Goal: Information Seeking & Learning: Learn about a topic

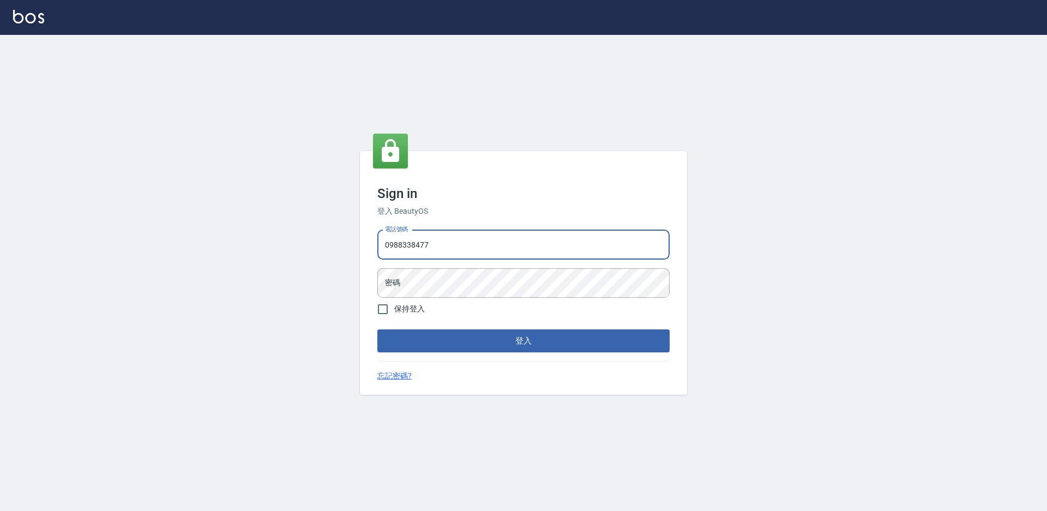
type input "0988338477"
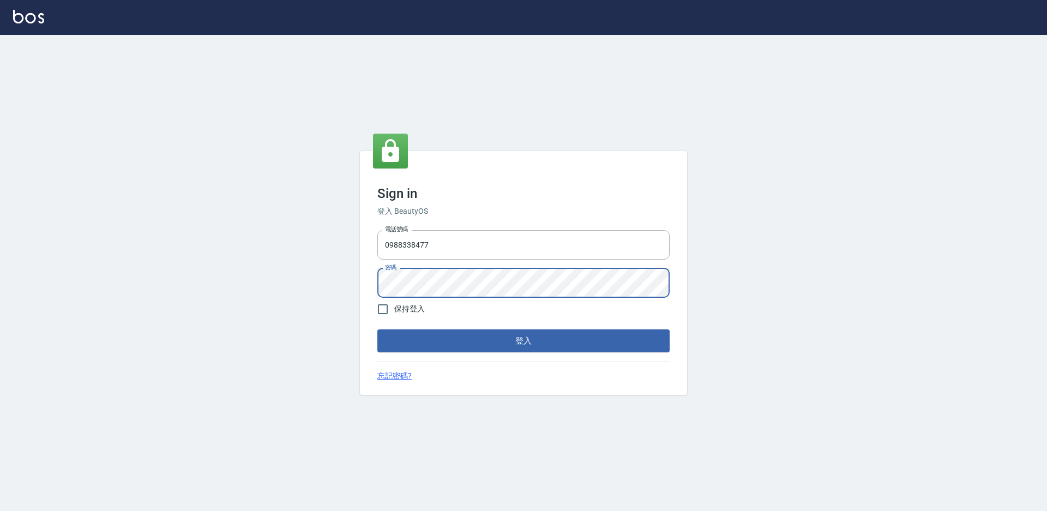
click at [377, 329] on button "登入" at bounding box center [523, 340] width 292 height 23
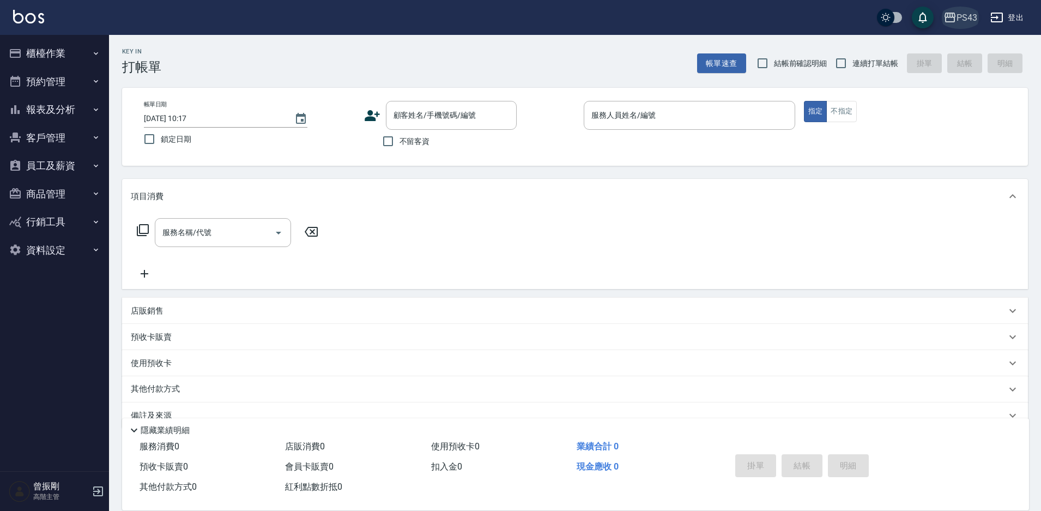
click at [963, 18] on div "PS43" at bounding box center [967, 18] width 21 height 14
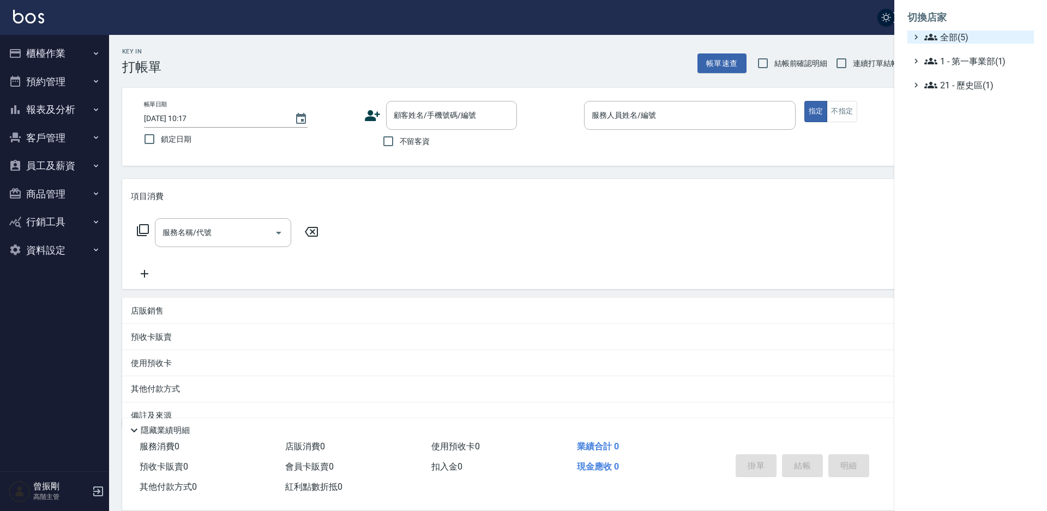
click at [961, 37] on span "全部(5)" at bounding box center [976, 37] width 105 height 13
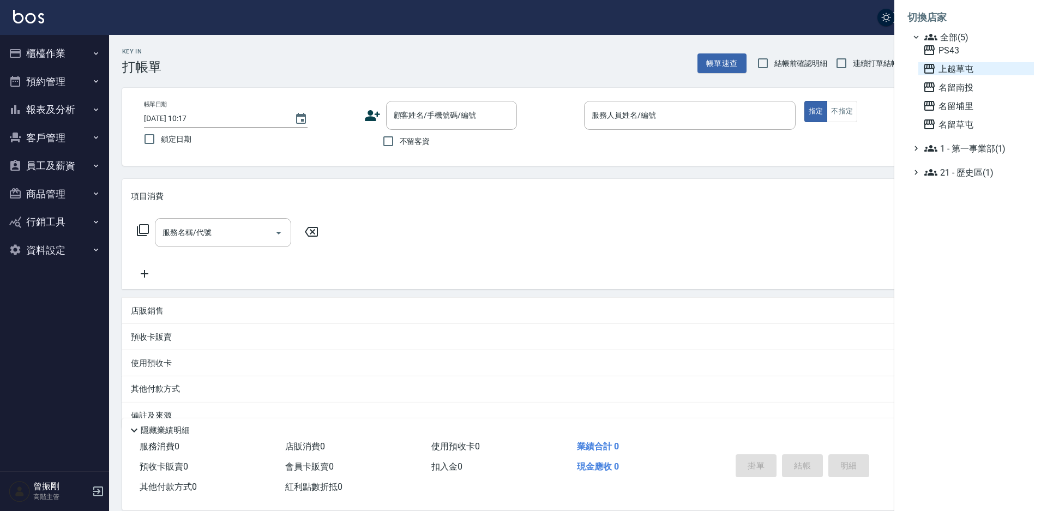
click at [965, 71] on span "上越草屯" at bounding box center [976, 68] width 107 height 13
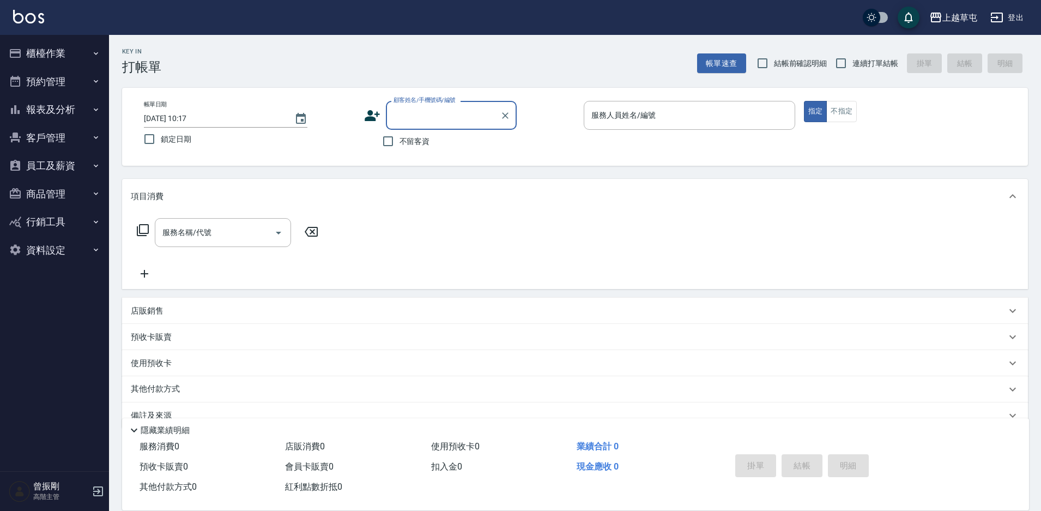
click at [50, 51] on button "櫃檯作業" at bounding box center [54, 53] width 100 height 28
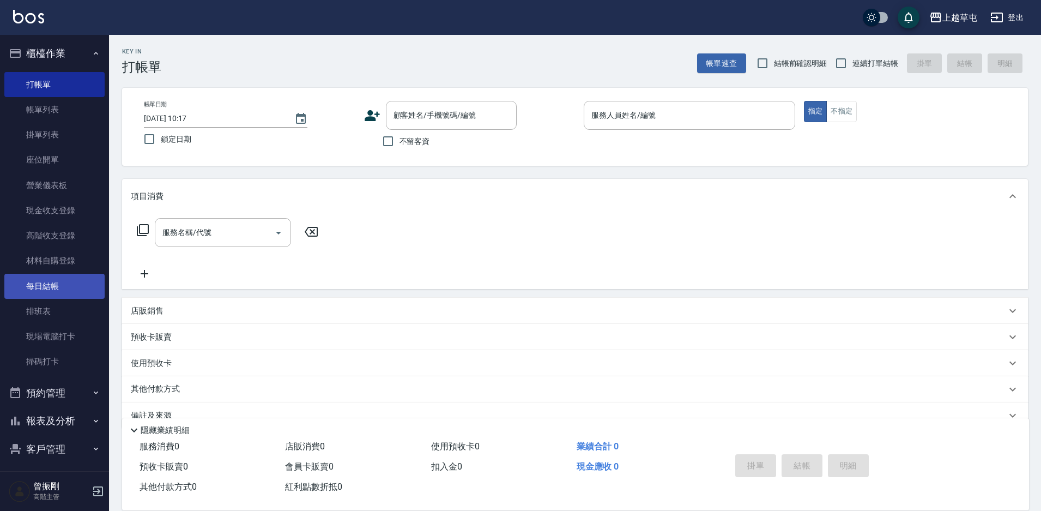
click at [43, 286] on link "每日結帳" at bounding box center [54, 286] width 100 height 25
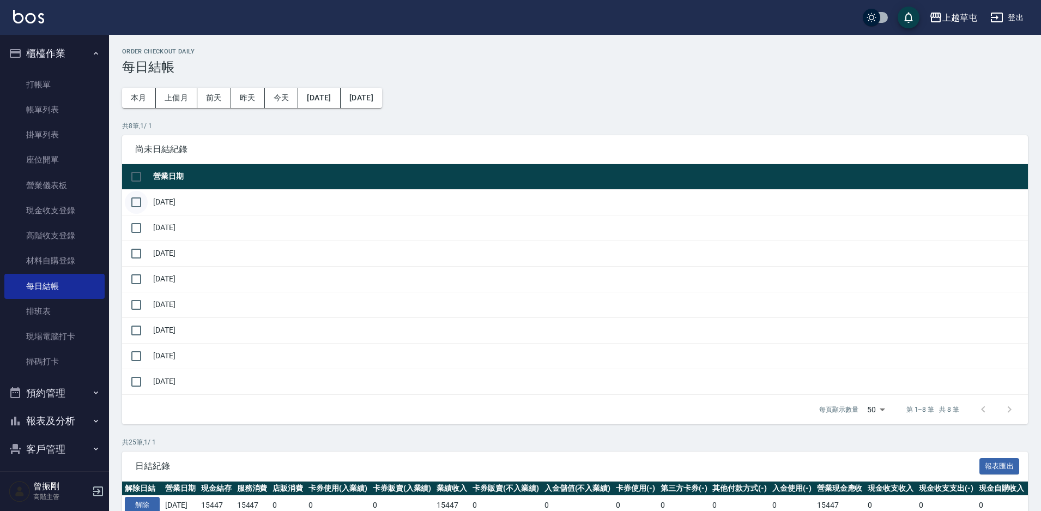
click at [137, 199] on input "checkbox" at bounding box center [136, 202] width 23 height 23
checkbox input "true"
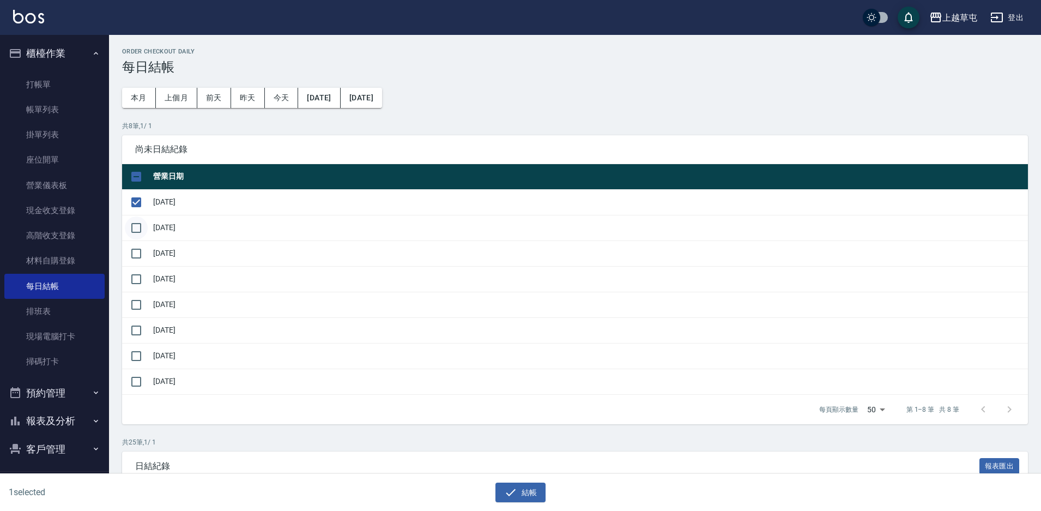
click at [140, 228] on input "checkbox" at bounding box center [136, 227] width 23 height 23
checkbox input "true"
click at [136, 251] on input "checkbox" at bounding box center [136, 253] width 23 height 23
checkbox input "true"
click at [134, 278] on input "checkbox" at bounding box center [136, 279] width 23 height 23
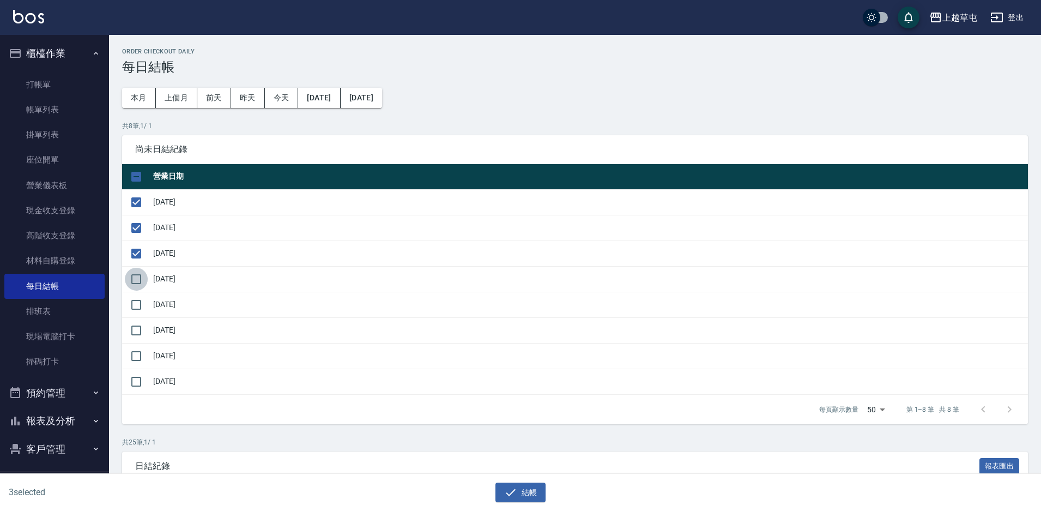
checkbox input "true"
click at [134, 305] on input "checkbox" at bounding box center [136, 304] width 23 height 23
checkbox input "true"
click at [134, 332] on input "checkbox" at bounding box center [136, 330] width 23 height 23
checkbox input "true"
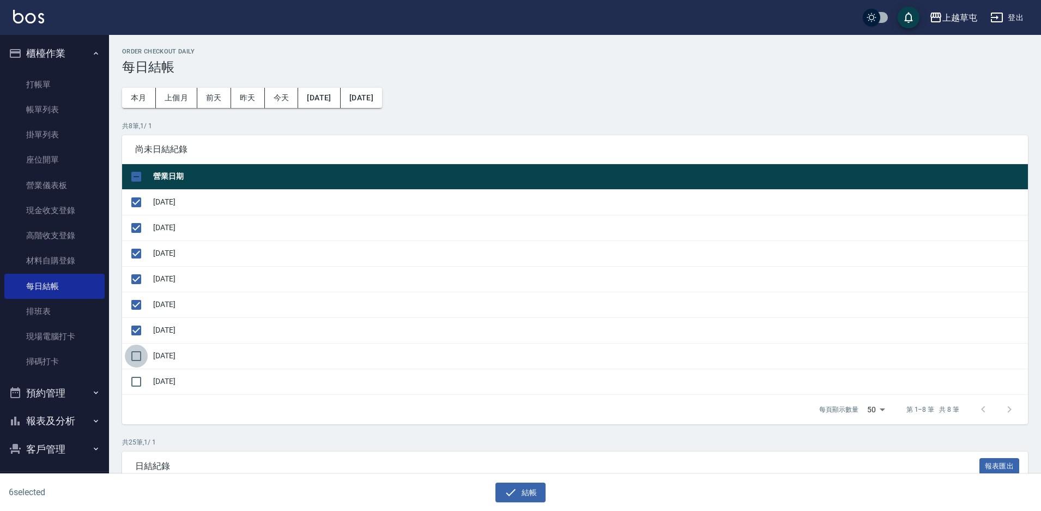
click at [136, 353] on input "checkbox" at bounding box center [136, 356] width 23 height 23
checkbox input "true"
click at [515, 495] on icon "button" at bounding box center [510, 492] width 13 height 13
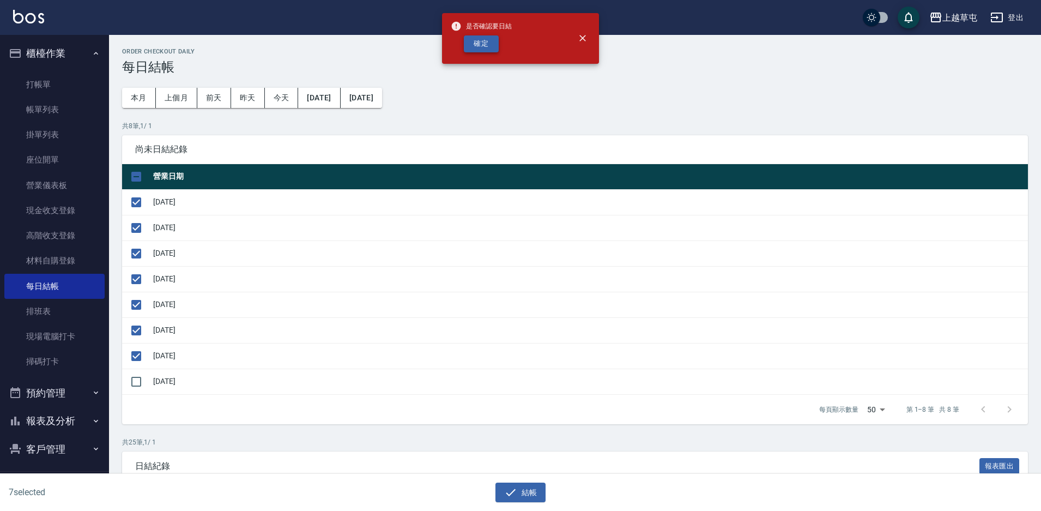
click at [473, 49] on button "確定" at bounding box center [481, 43] width 35 height 17
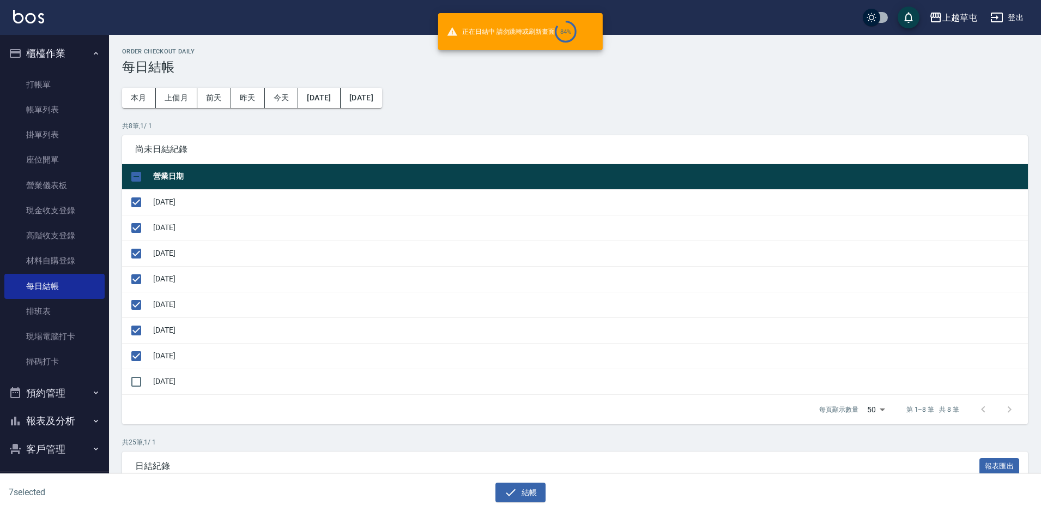
checkbox input "false"
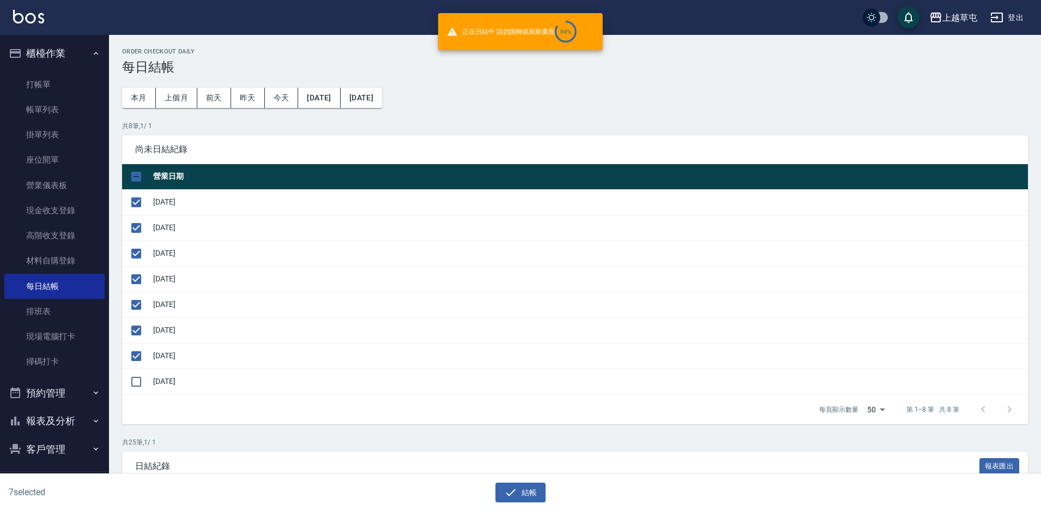
checkbox input "false"
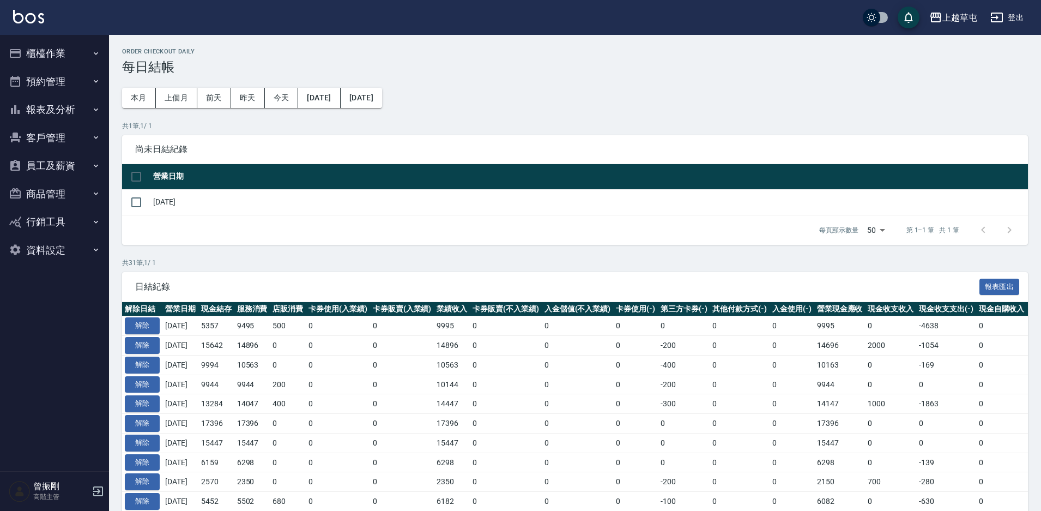
click at [69, 111] on button "報表及分析" at bounding box center [54, 109] width 100 height 28
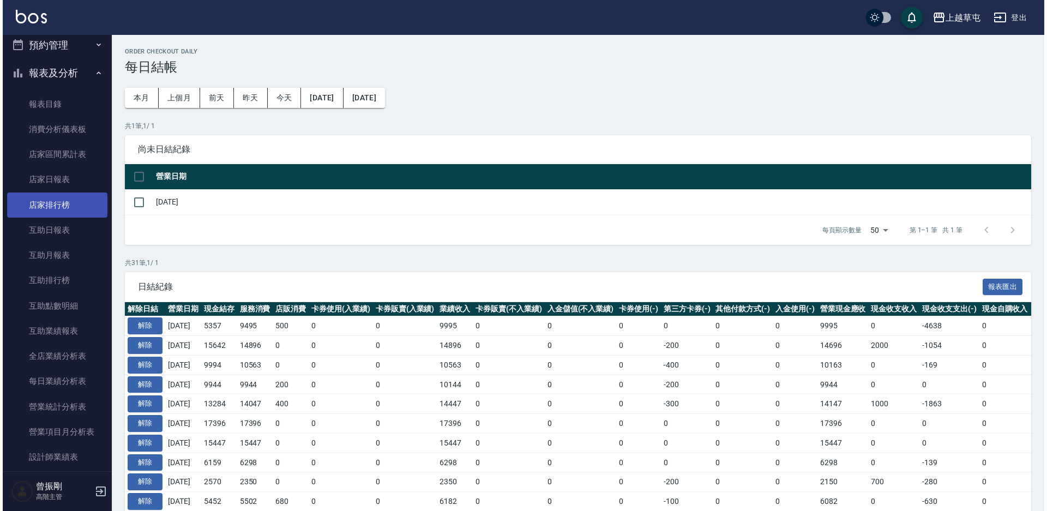
scroll to position [109, 0]
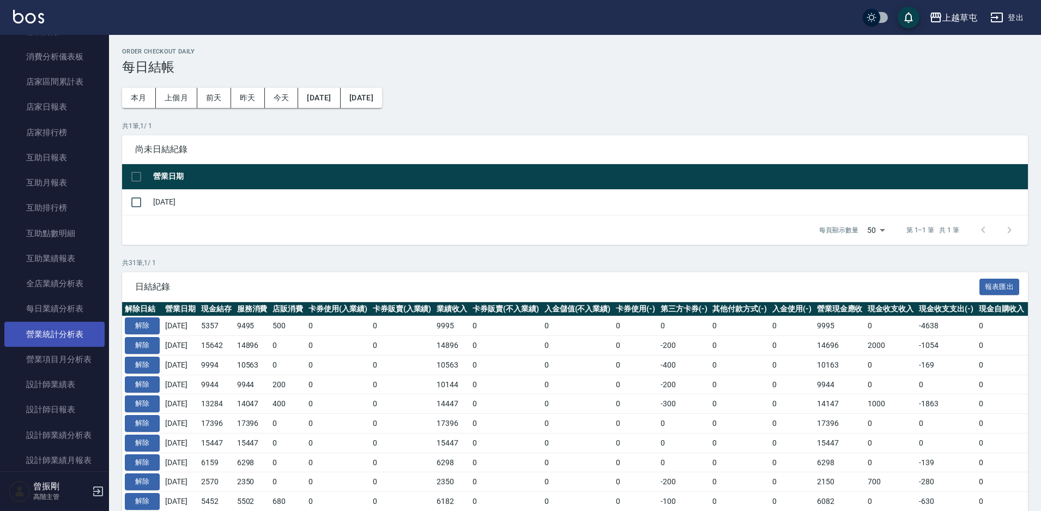
click at [72, 334] on link "營業統計分析表" at bounding box center [54, 334] width 100 height 25
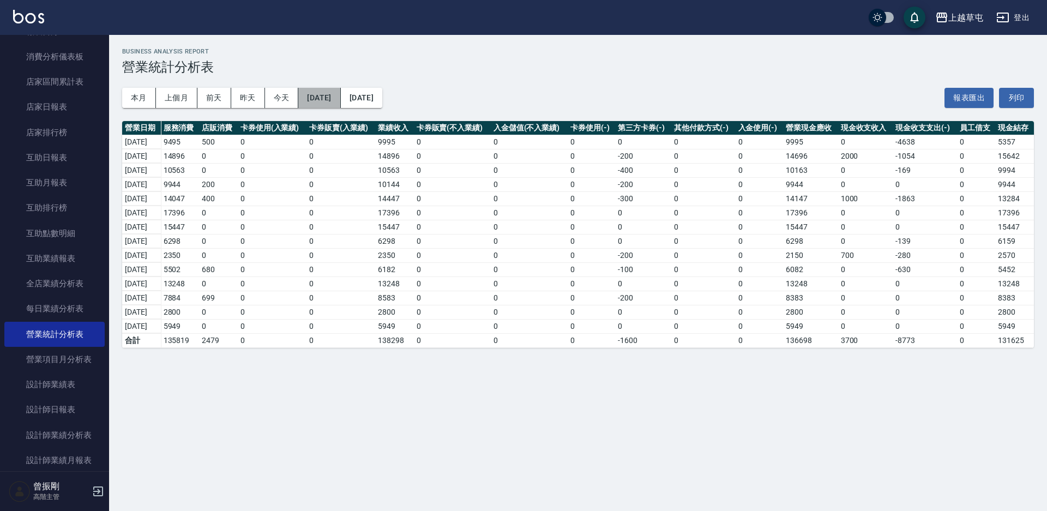
click at [328, 97] on button "[DATE]" at bounding box center [319, 98] width 42 height 20
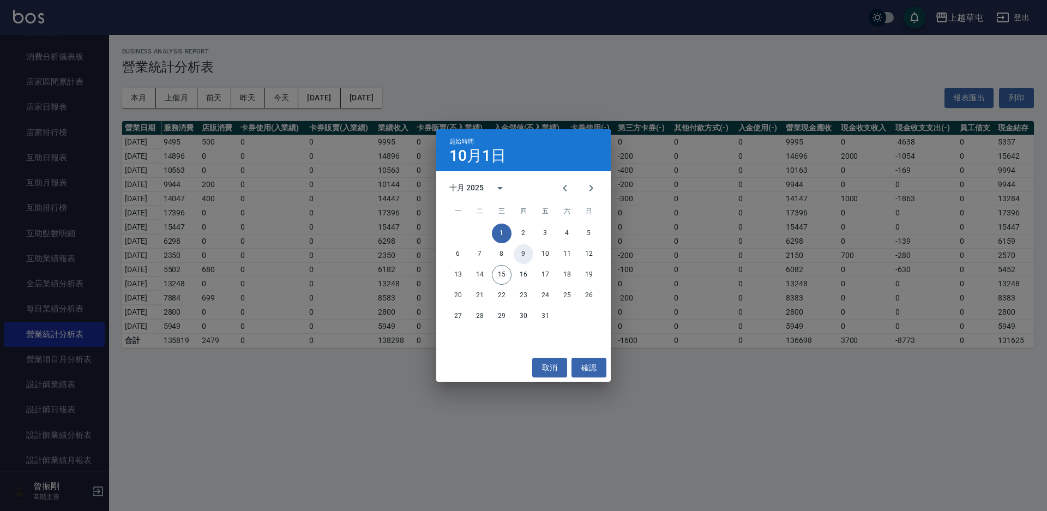
drag, startPoint x: 527, startPoint y: 256, endPoint x: 498, endPoint y: 237, distance: 35.1
click at [527, 256] on button "9" at bounding box center [524, 254] width 20 height 20
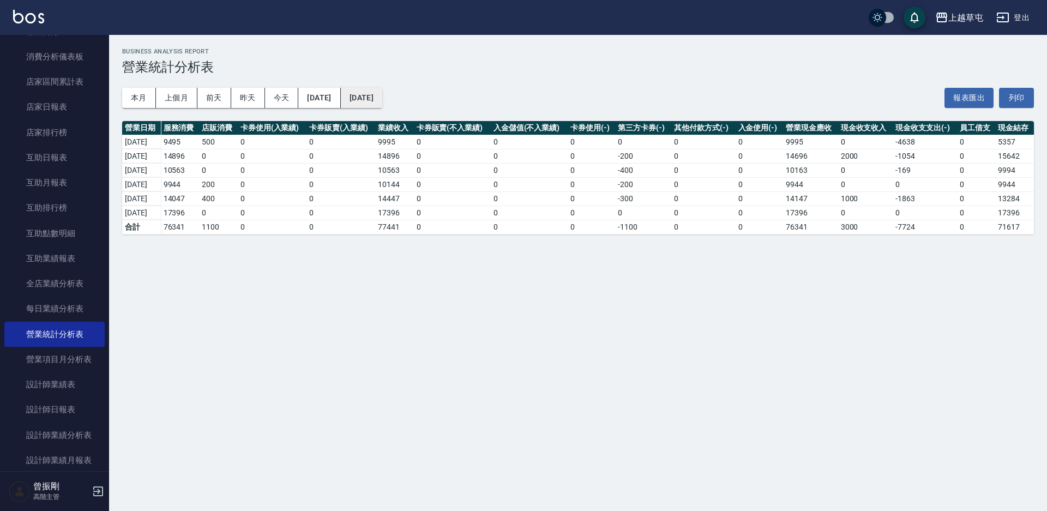
click at [382, 99] on button "[DATE]" at bounding box center [361, 98] width 41 height 20
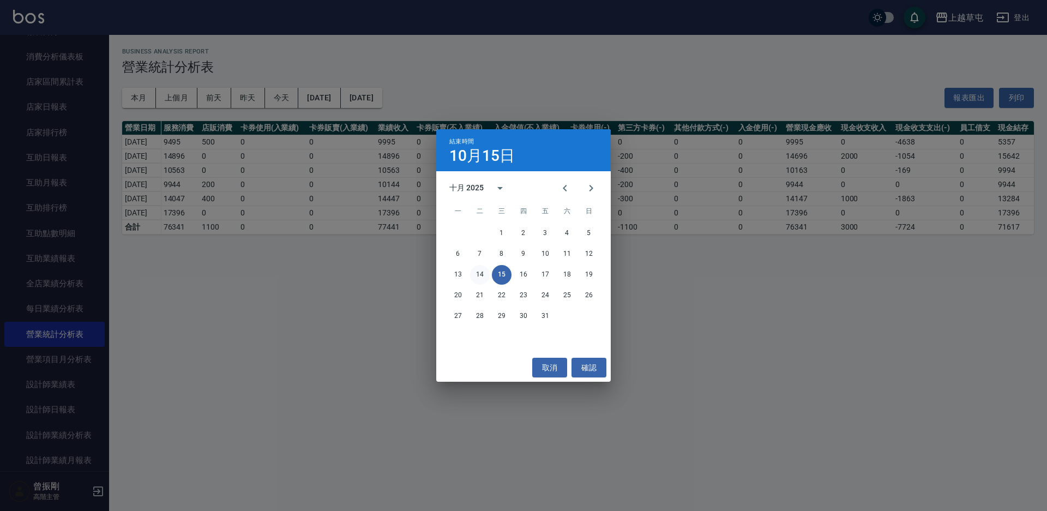
click at [478, 271] on button "14" at bounding box center [480, 275] width 20 height 20
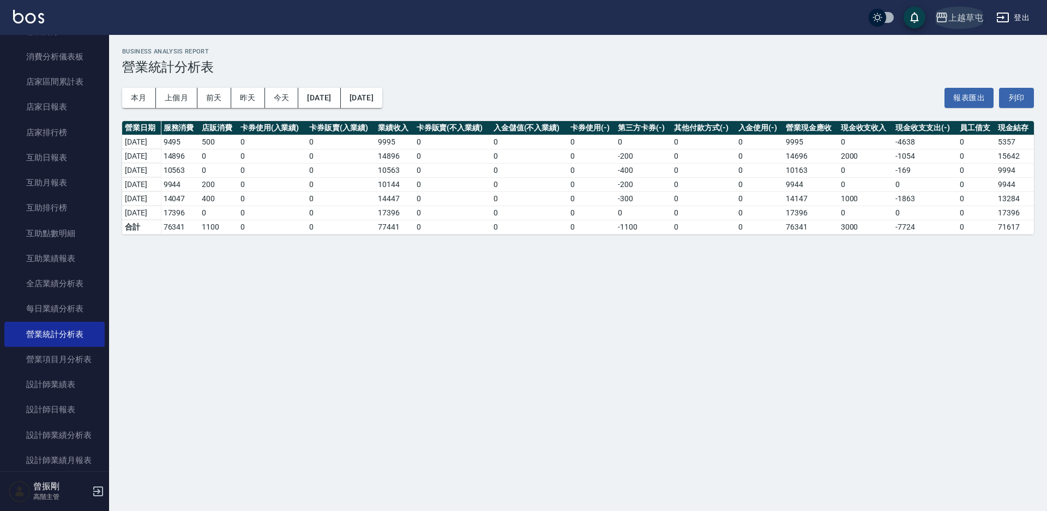
click at [955, 12] on button "上越草屯" at bounding box center [959, 18] width 57 height 22
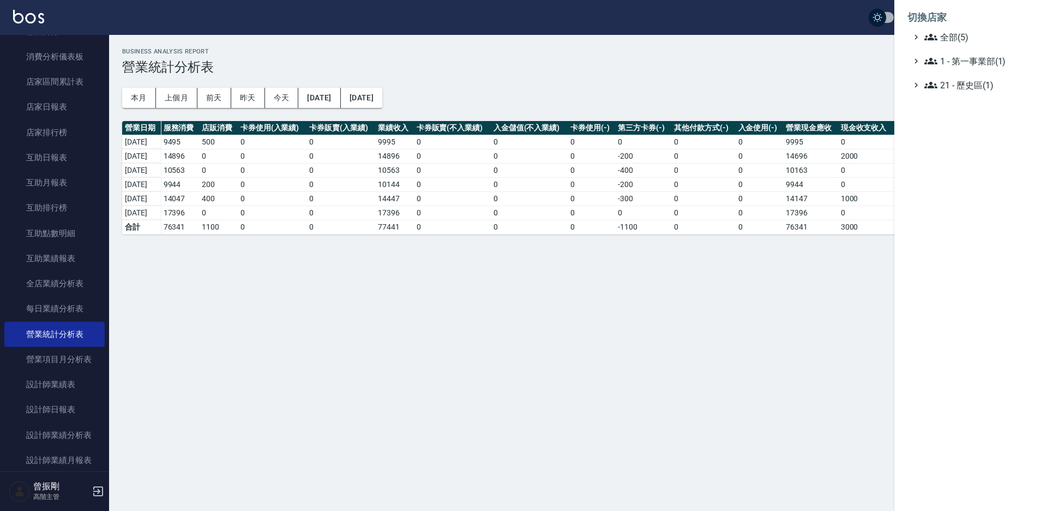
click at [955, 13] on li "切換店家" at bounding box center [970, 17] width 127 height 26
click at [956, 38] on span "全部(5)" at bounding box center [976, 37] width 105 height 13
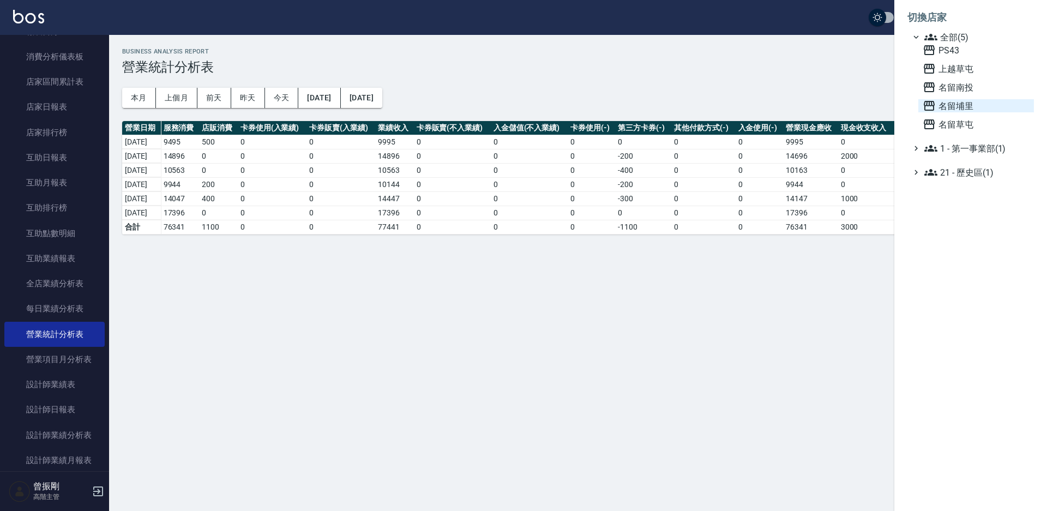
click at [965, 110] on span "名留埔里" at bounding box center [976, 105] width 107 height 13
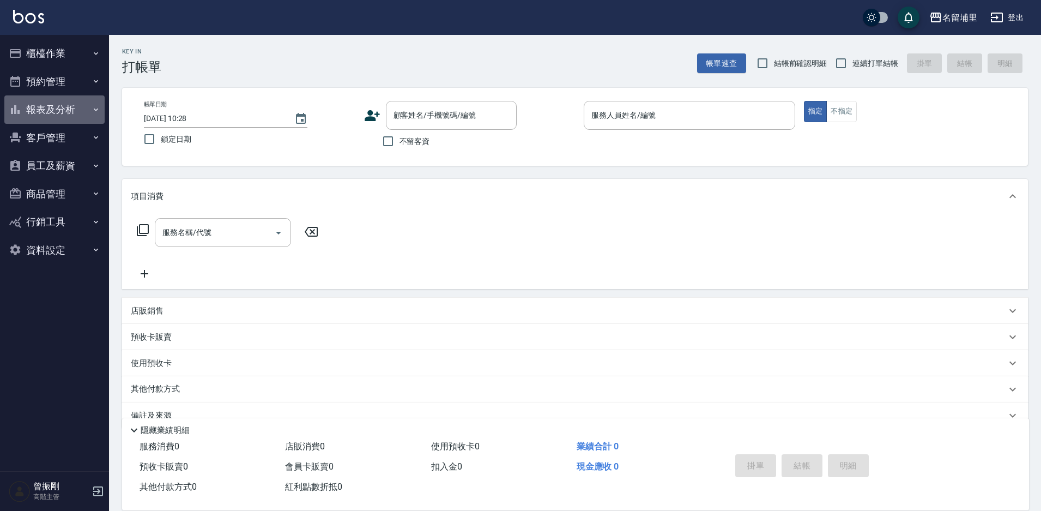
click at [72, 104] on button "報表及分析" at bounding box center [54, 109] width 100 height 28
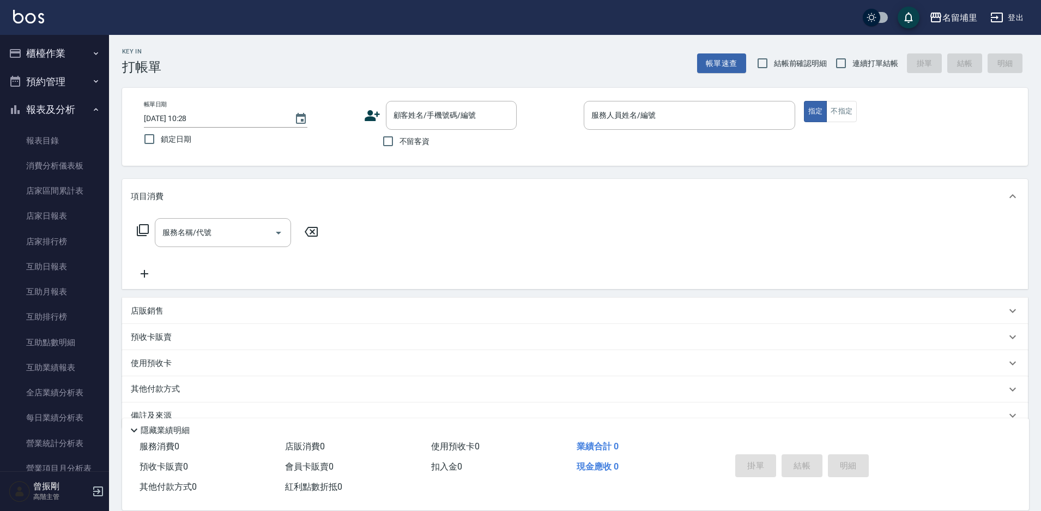
click at [64, 46] on button "櫃檯作業" at bounding box center [54, 53] width 100 height 28
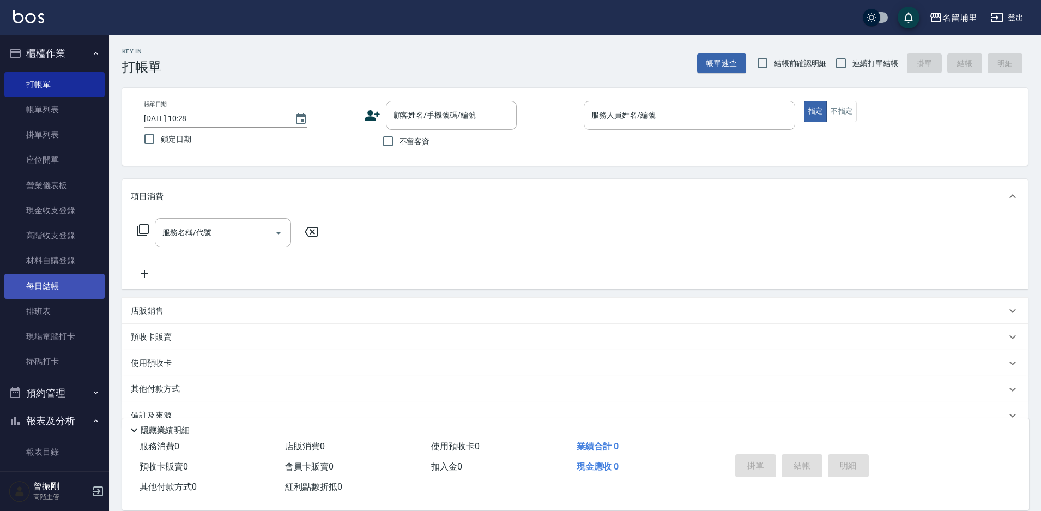
click at [53, 284] on link "每日結帳" at bounding box center [54, 286] width 100 height 25
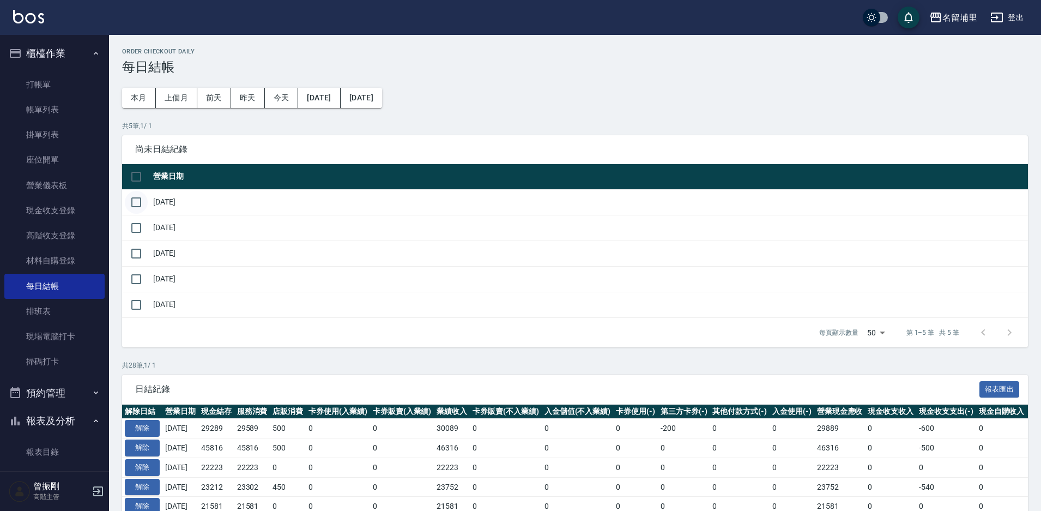
click at [137, 202] on input "checkbox" at bounding box center [136, 202] width 23 height 23
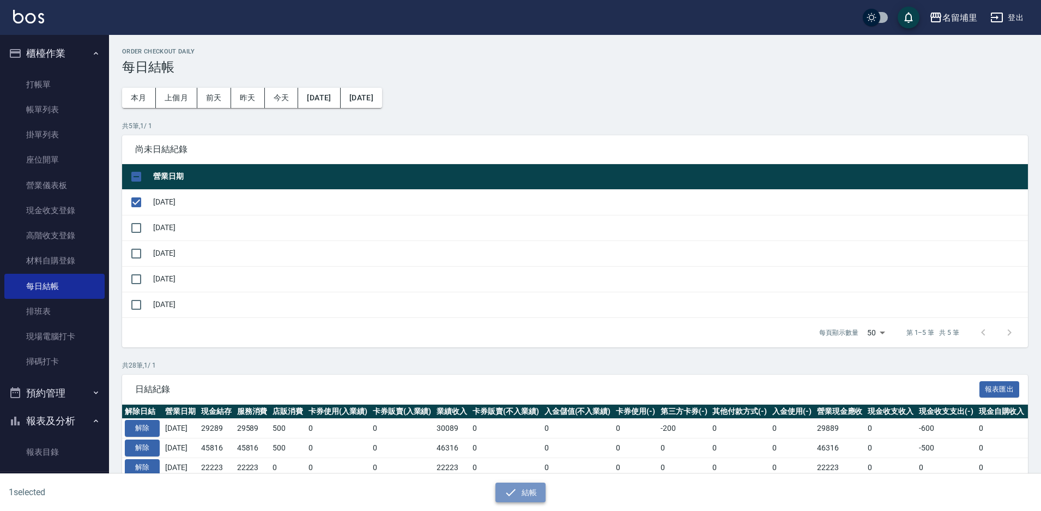
click at [516, 487] on icon "button" at bounding box center [510, 492] width 13 height 13
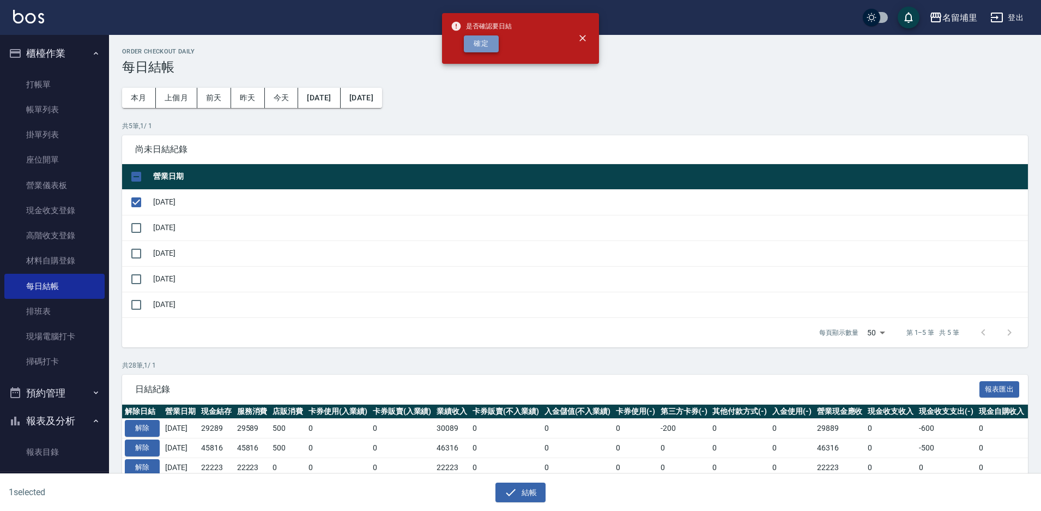
click at [484, 41] on button "確定" at bounding box center [481, 43] width 35 height 17
checkbox input "false"
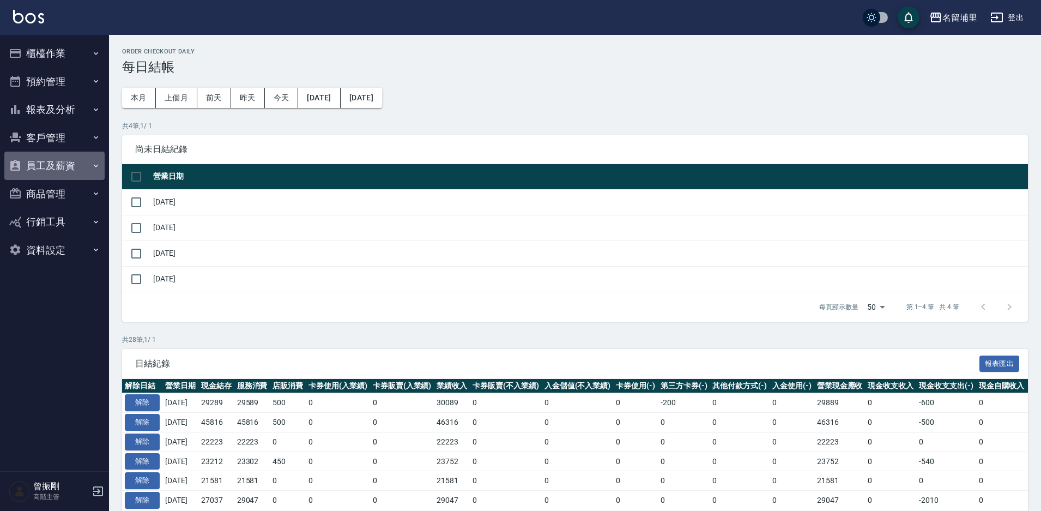
click at [70, 167] on button "員工及薪資" at bounding box center [54, 166] width 100 height 28
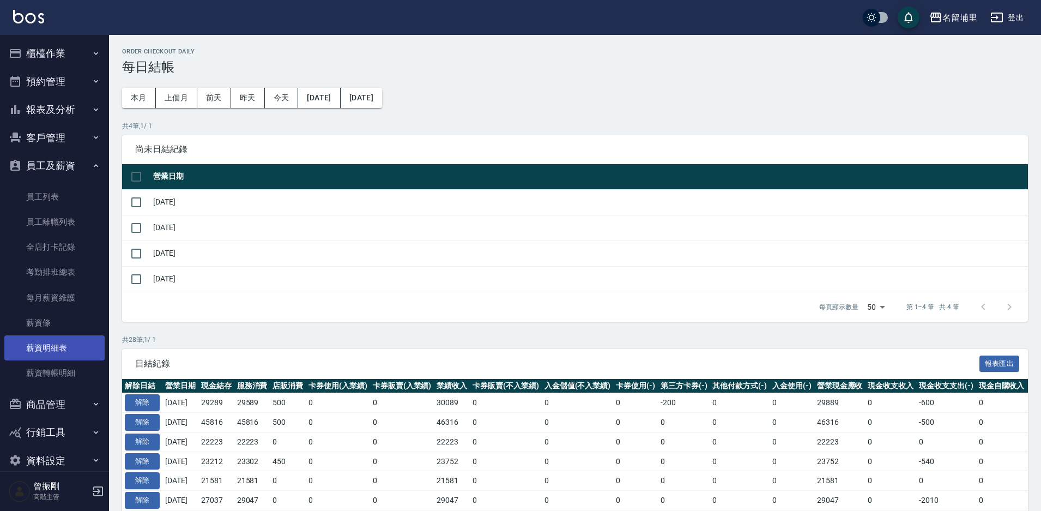
click at [55, 349] on link "薪資明細表" at bounding box center [54, 347] width 100 height 25
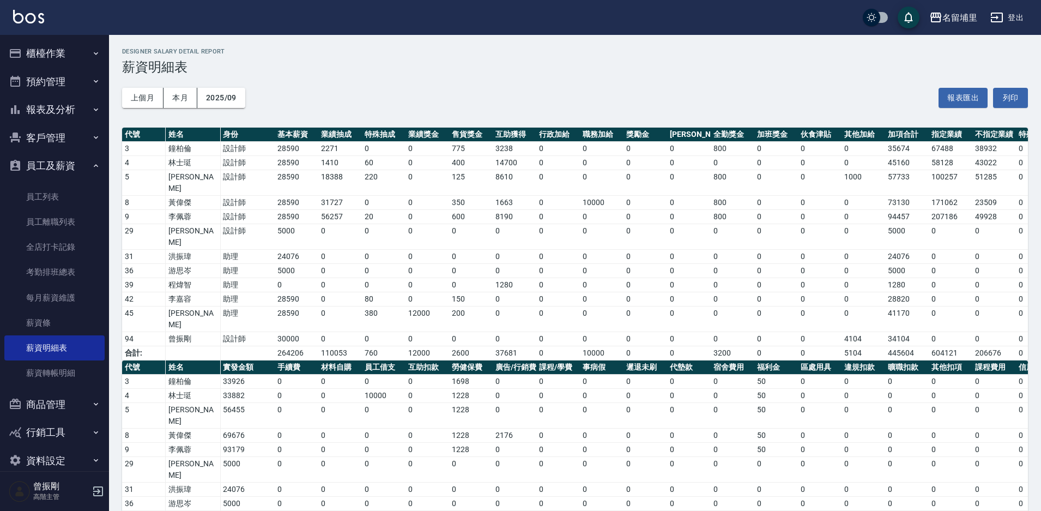
scroll to position [45, 0]
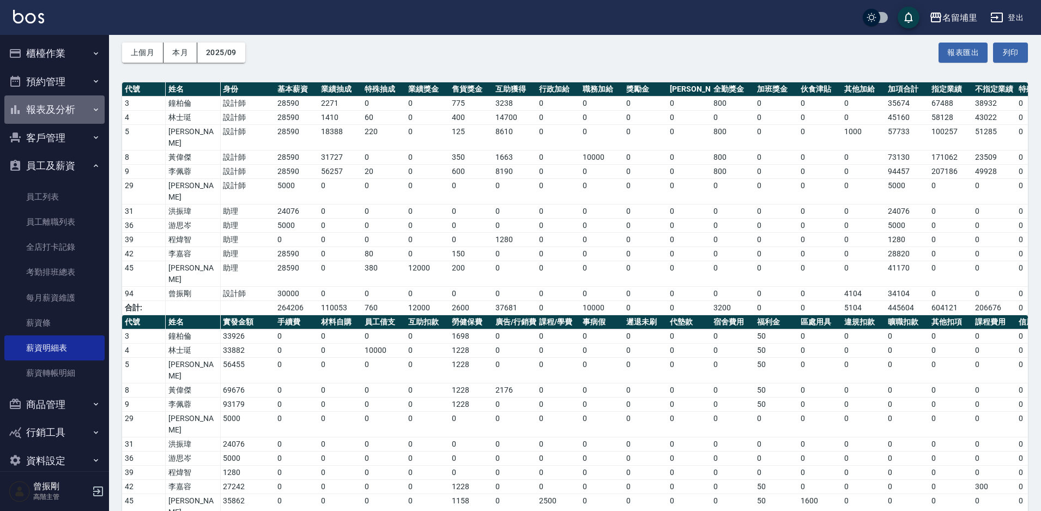
click at [76, 116] on button "報表及分析" at bounding box center [54, 109] width 100 height 28
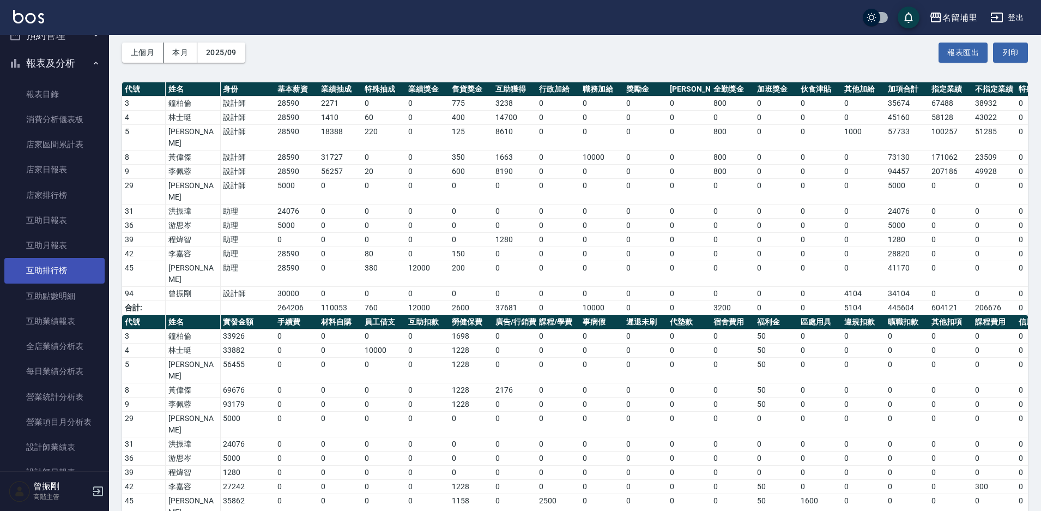
scroll to position [109, 0]
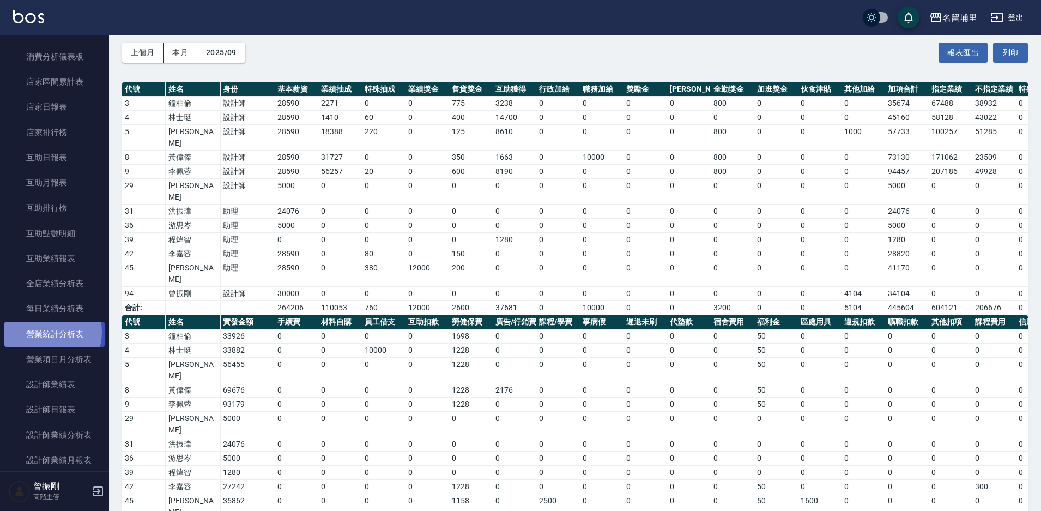
click at [44, 332] on link "營業統計分析表" at bounding box center [54, 334] width 100 height 25
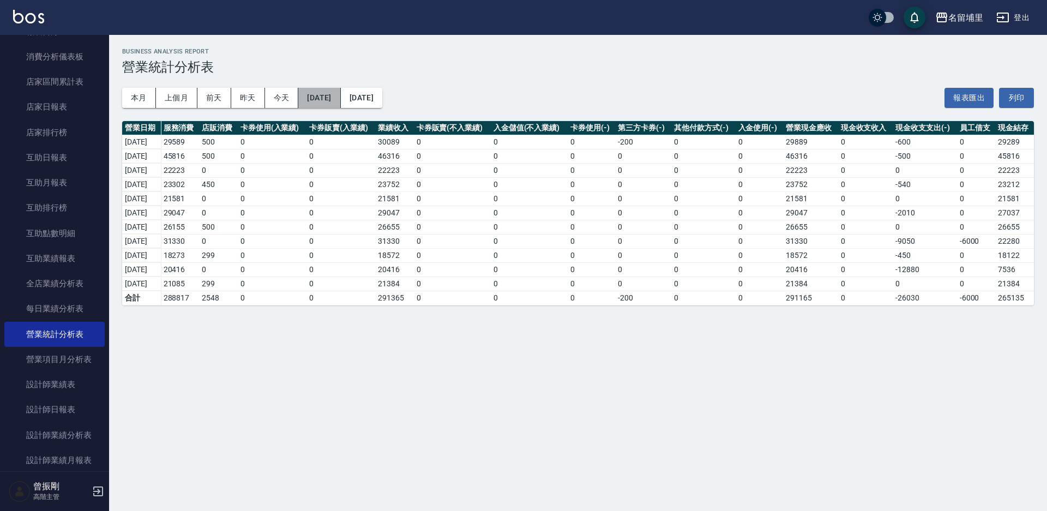
click at [340, 97] on button "[DATE]" at bounding box center [319, 98] width 42 height 20
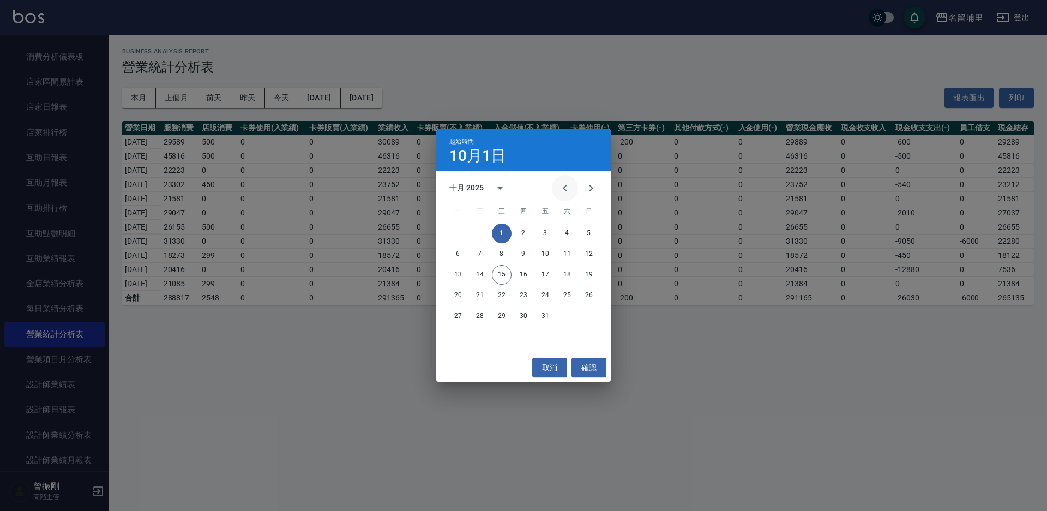
click at [566, 189] on icon "Previous month" at bounding box center [564, 188] width 13 height 13
click at [661, 94] on div "起始時間 10月1日 九月 2025 一 二 三 四 五 六 日 1 2 3 4 5 6 7 8 9 10 11 12 13 14 15 16 17 18 1…" at bounding box center [523, 255] width 1047 height 511
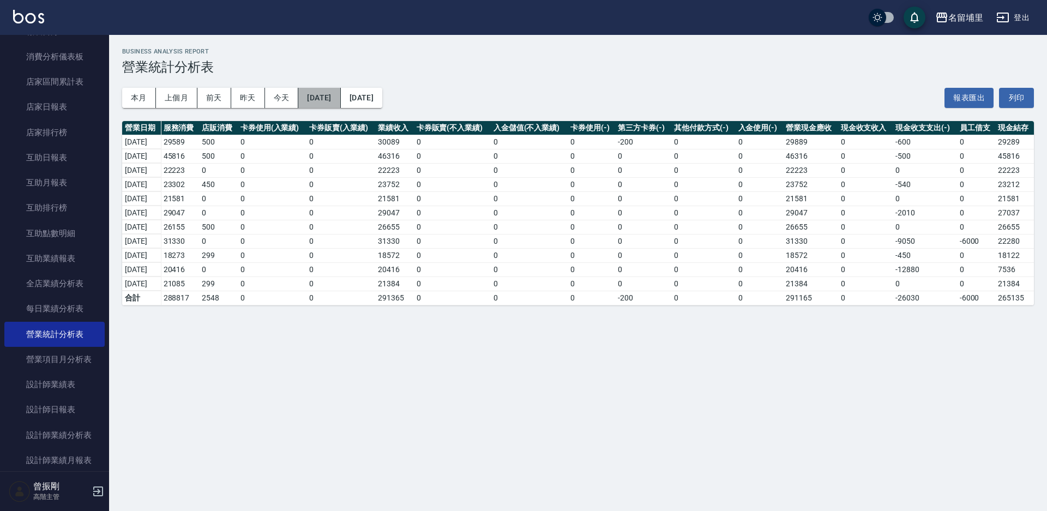
click at [340, 97] on button "[DATE]" at bounding box center [319, 98] width 42 height 20
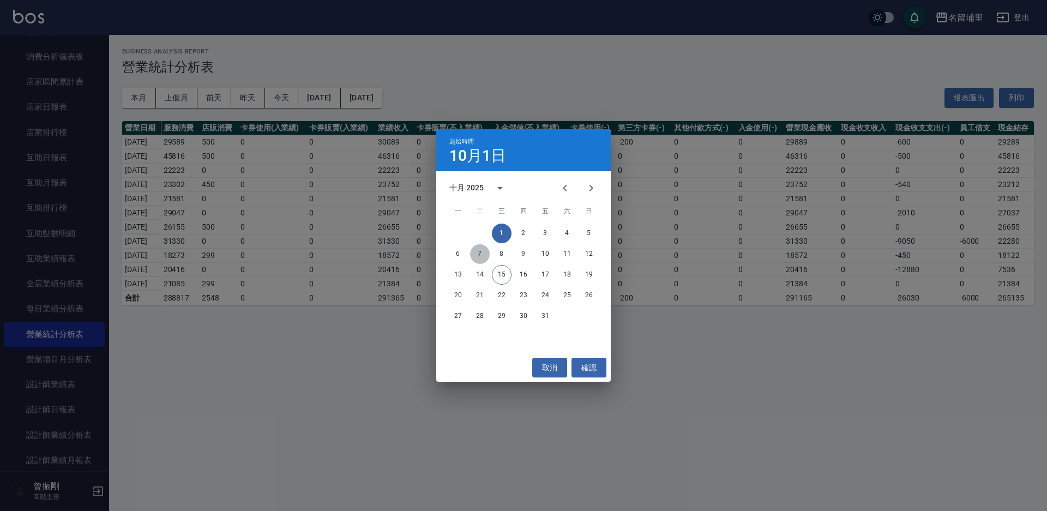
click at [475, 252] on button "7" at bounding box center [480, 254] width 20 height 20
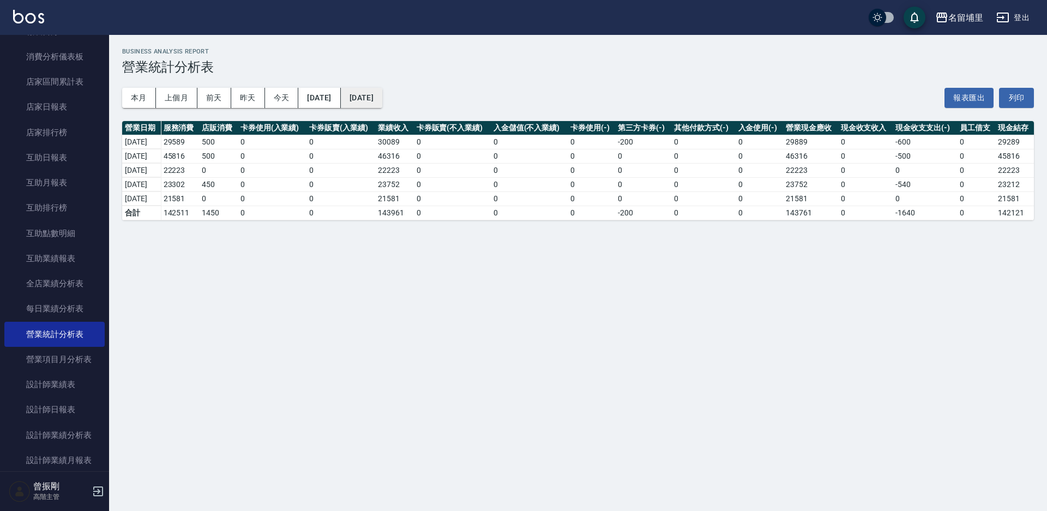
click at [382, 102] on button "[DATE]" at bounding box center [361, 98] width 41 height 20
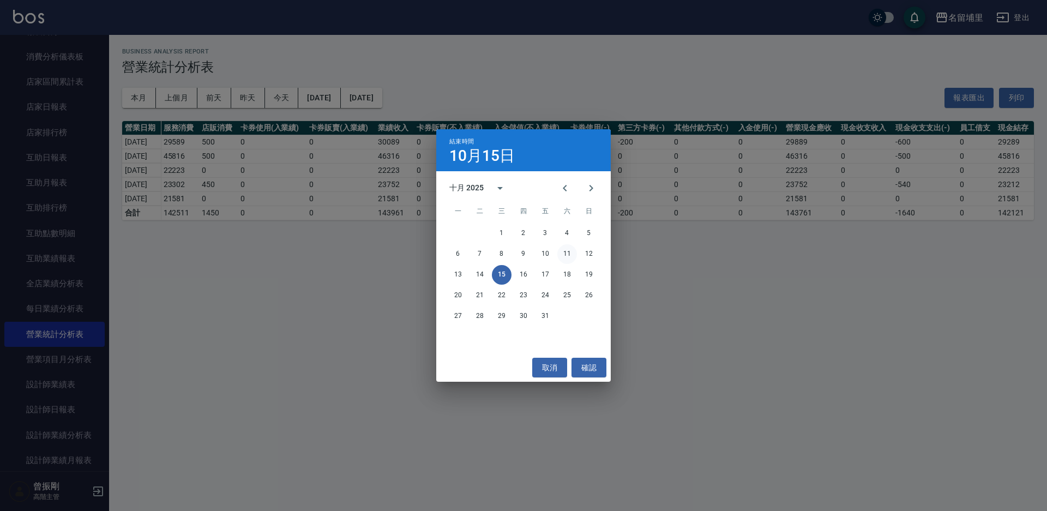
click at [564, 252] on button "11" at bounding box center [567, 254] width 20 height 20
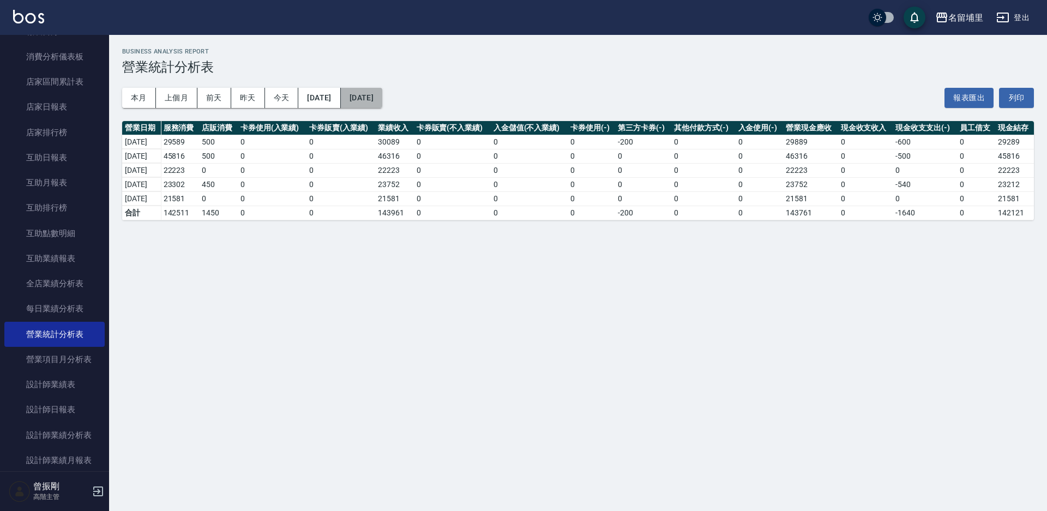
click at [382, 99] on button "[DATE]" at bounding box center [361, 98] width 41 height 20
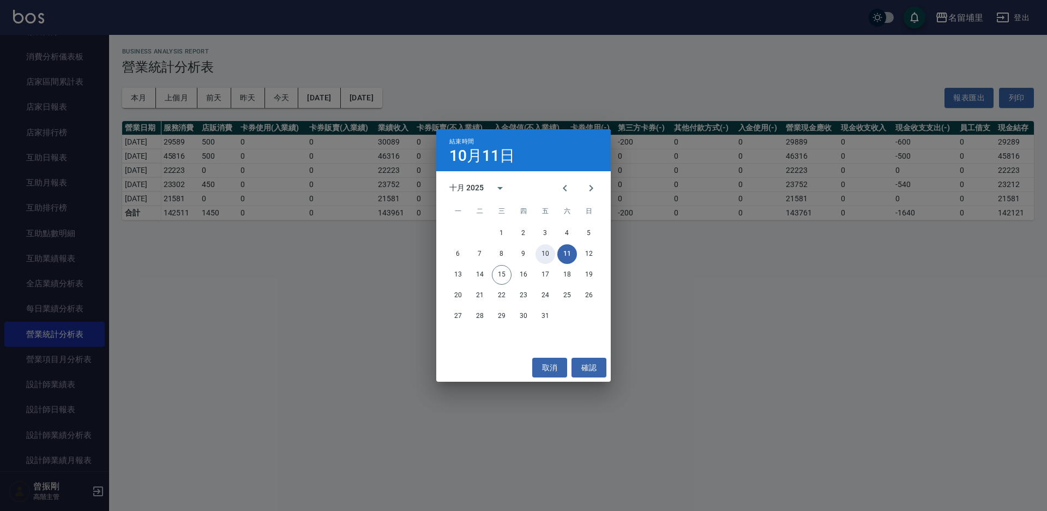
click at [543, 256] on button "10" at bounding box center [545, 254] width 20 height 20
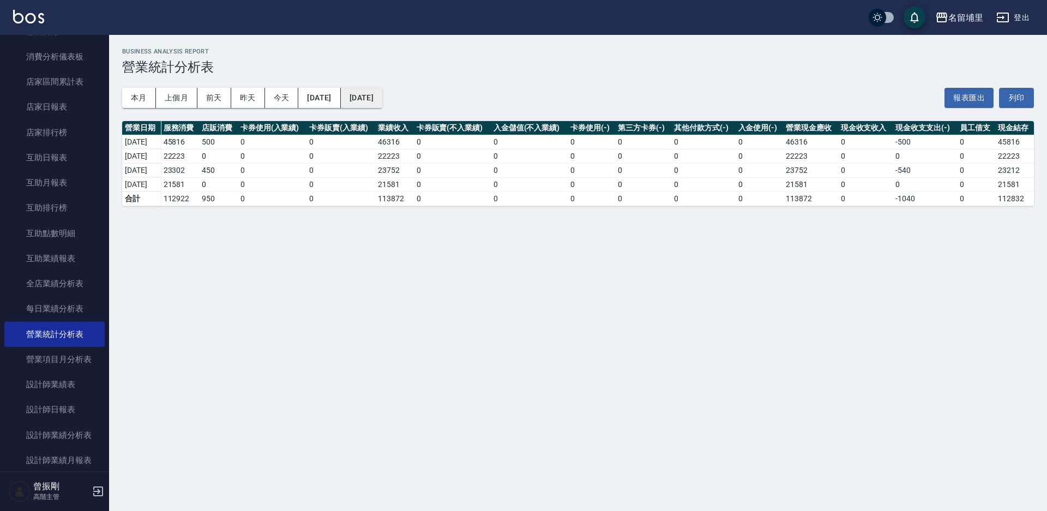
click at [382, 99] on button "[DATE]" at bounding box center [361, 98] width 41 height 20
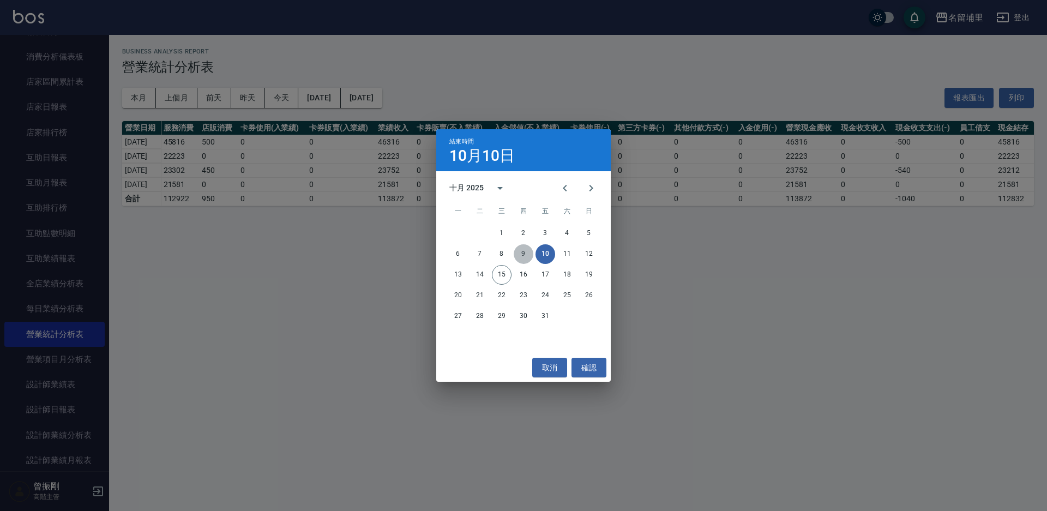
click at [527, 255] on button "9" at bounding box center [524, 254] width 20 height 20
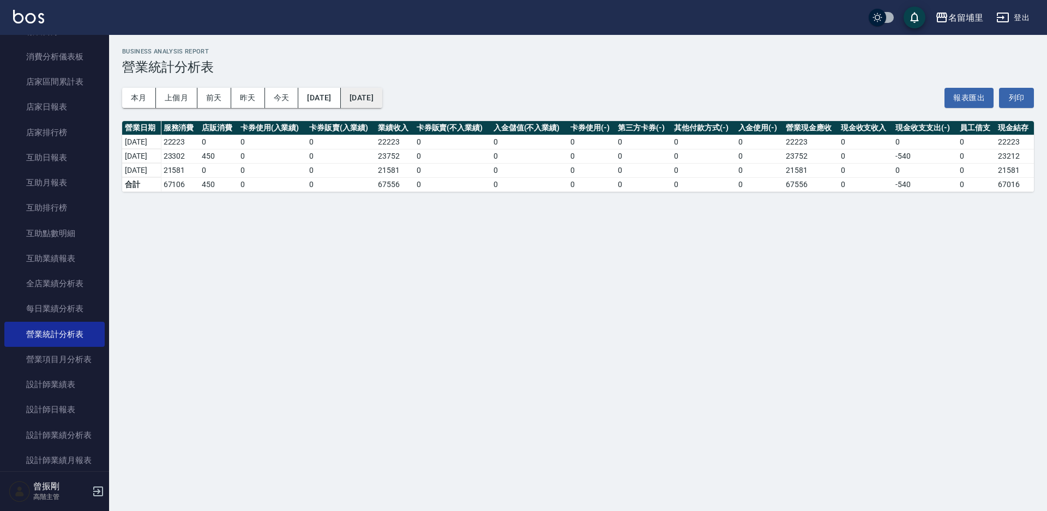
click at [382, 95] on button "[DATE]" at bounding box center [361, 98] width 41 height 20
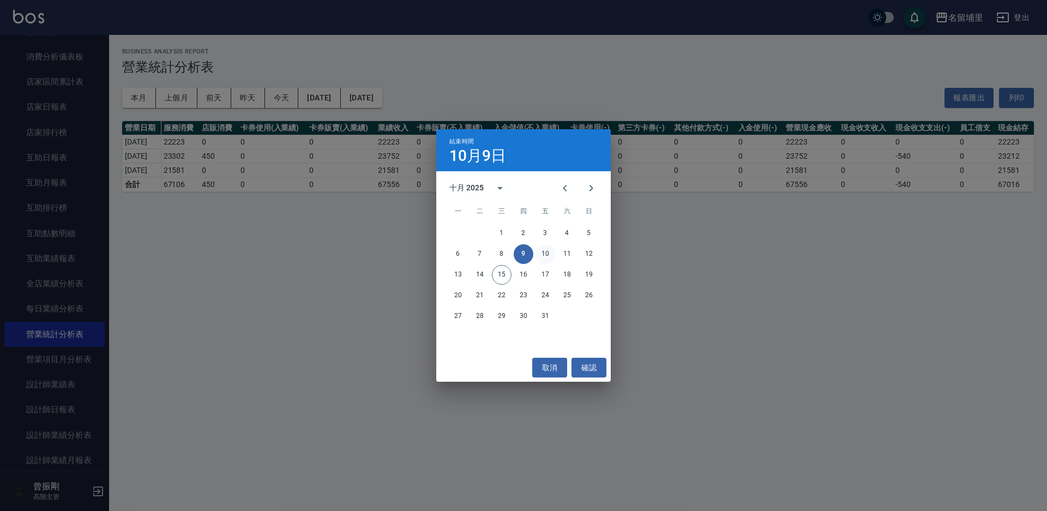
click at [546, 254] on button "10" at bounding box center [545, 254] width 20 height 20
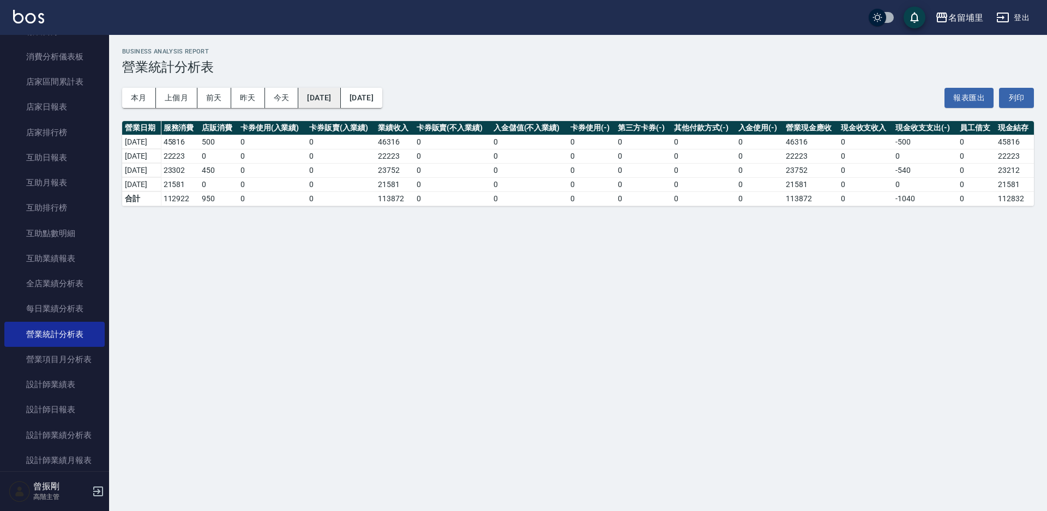
click at [333, 99] on button "[DATE]" at bounding box center [319, 98] width 42 height 20
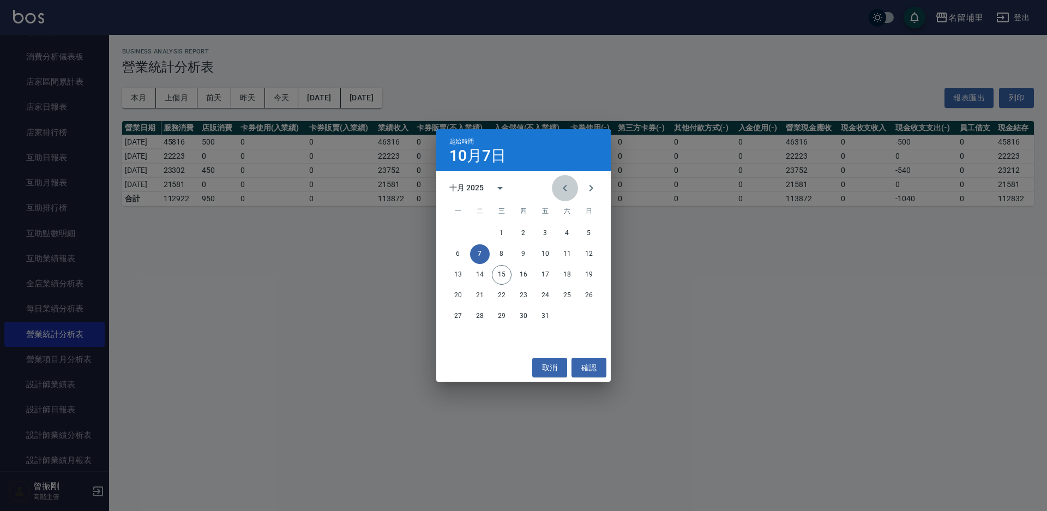
click at [571, 184] on icon "Previous month" at bounding box center [564, 188] width 13 height 13
click at [592, 269] on button "21" at bounding box center [589, 275] width 20 height 20
click at [564, 182] on icon "Previous month" at bounding box center [564, 188] width 13 height 13
click at [527, 252] on button "11" at bounding box center [524, 254] width 20 height 20
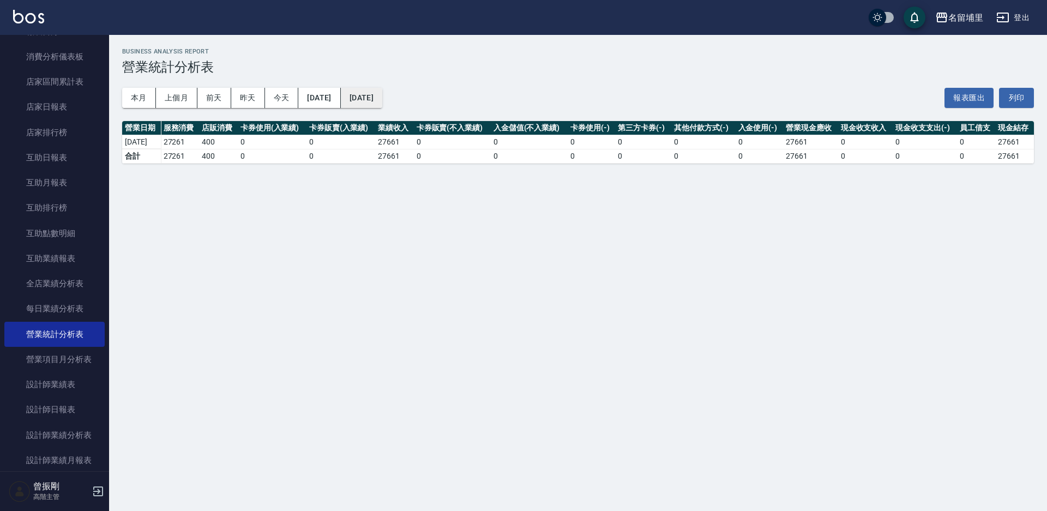
click at [382, 93] on button "[DATE]" at bounding box center [361, 98] width 41 height 20
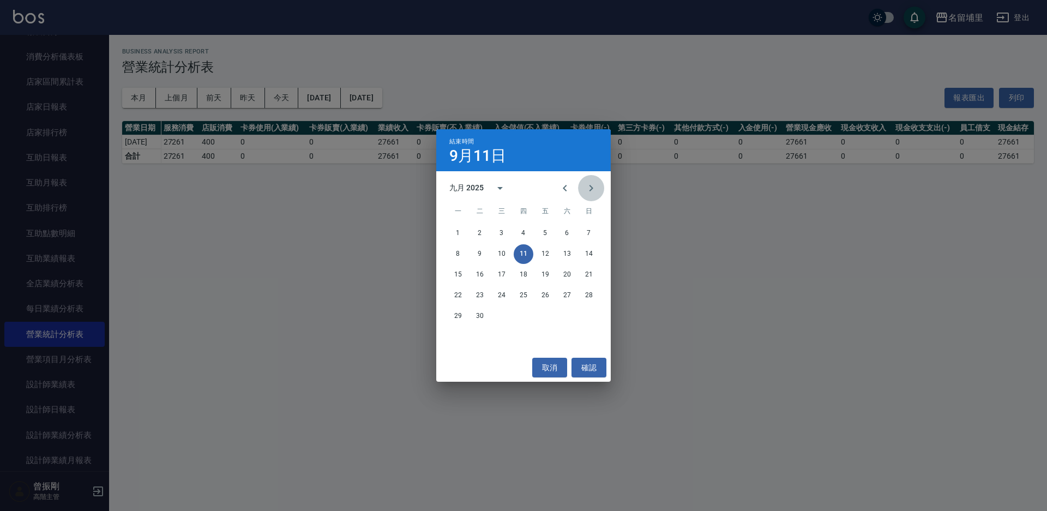
click at [598, 190] on button "Next month" at bounding box center [591, 188] width 26 height 26
click at [570, 254] on button "11" at bounding box center [567, 254] width 20 height 20
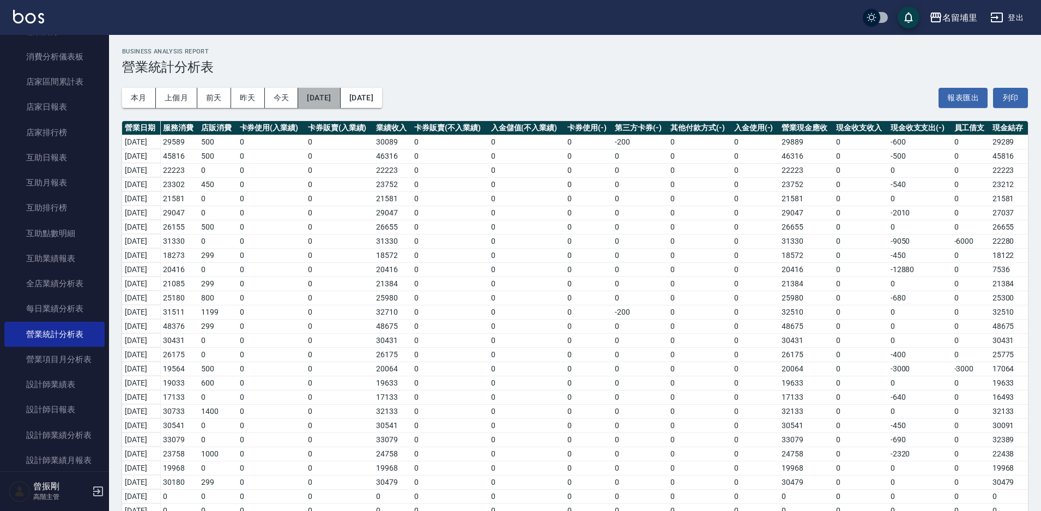
click at [330, 100] on button "[DATE]" at bounding box center [319, 98] width 42 height 20
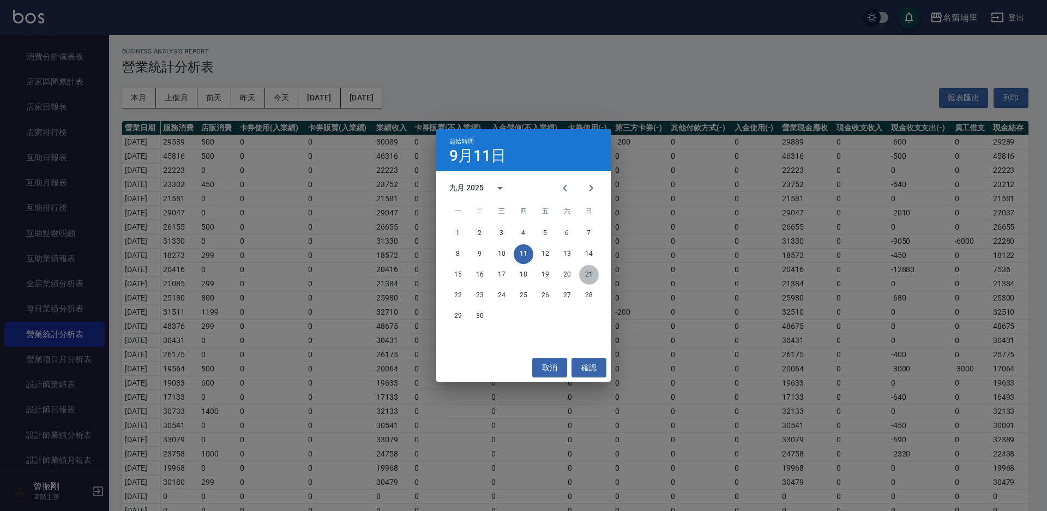
click at [585, 274] on button "21" at bounding box center [589, 275] width 20 height 20
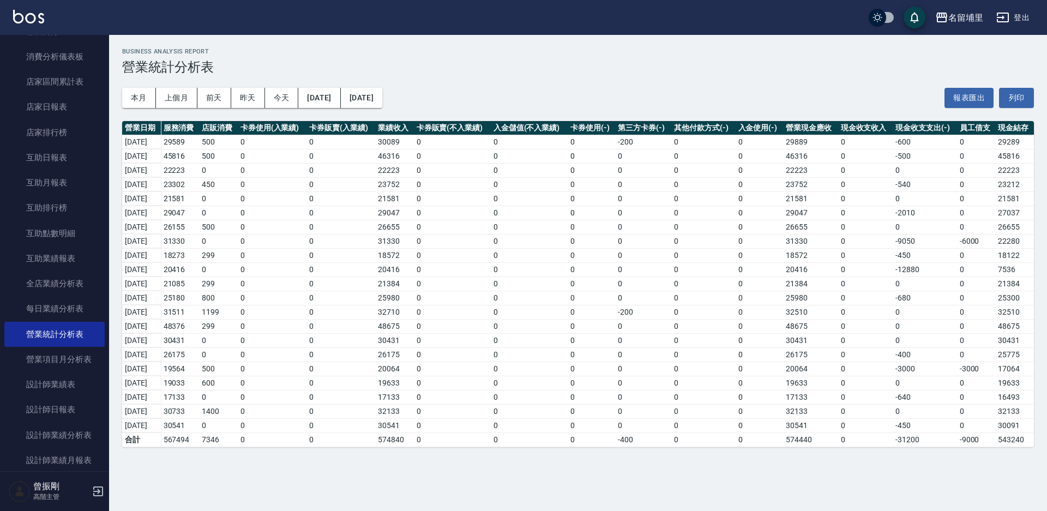
click at [651, 242] on td "0" at bounding box center [643, 241] width 56 height 14
drag, startPoint x: 651, startPoint y: 242, endPoint x: 532, endPoint y: 245, distance: 118.9
click at [632, 246] on td "0" at bounding box center [643, 241] width 56 height 14
click at [1025, 18] on button "登出" at bounding box center [1013, 18] width 42 height 20
